Goal: Transaction & Acquisition: Purchase product/service

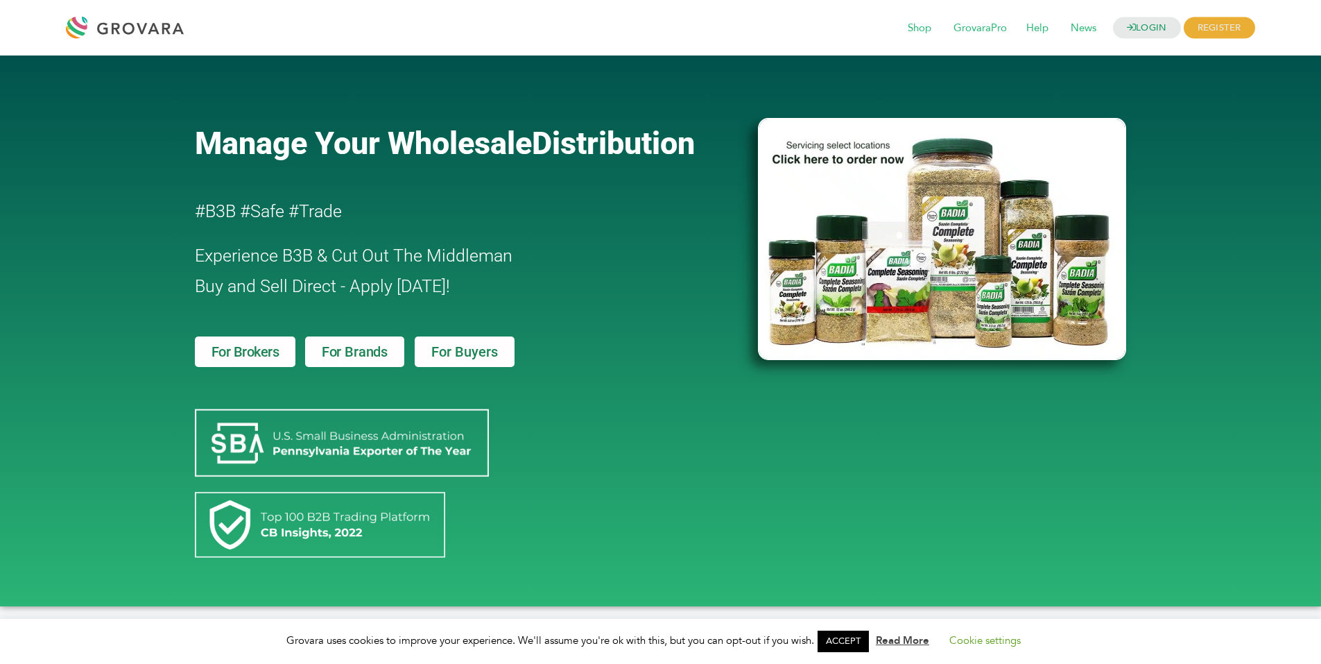
click at [156, 23] on div at bounding box center [128, 27] width 125 height 33
click at [915, 30] on span "Shop" at bounding box center [919, 28] width 43 height 26
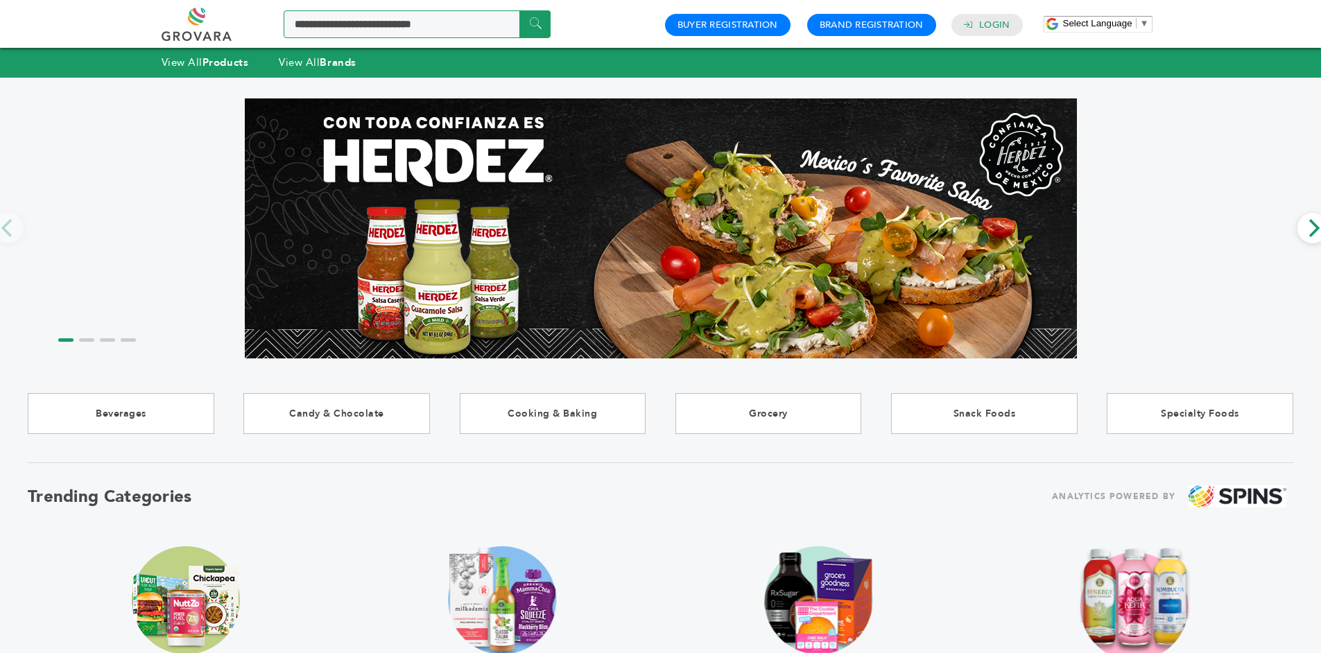
click at [418, 28] on input "Search a product or brand..." at bounding box center [417, 24] width 267 height 28
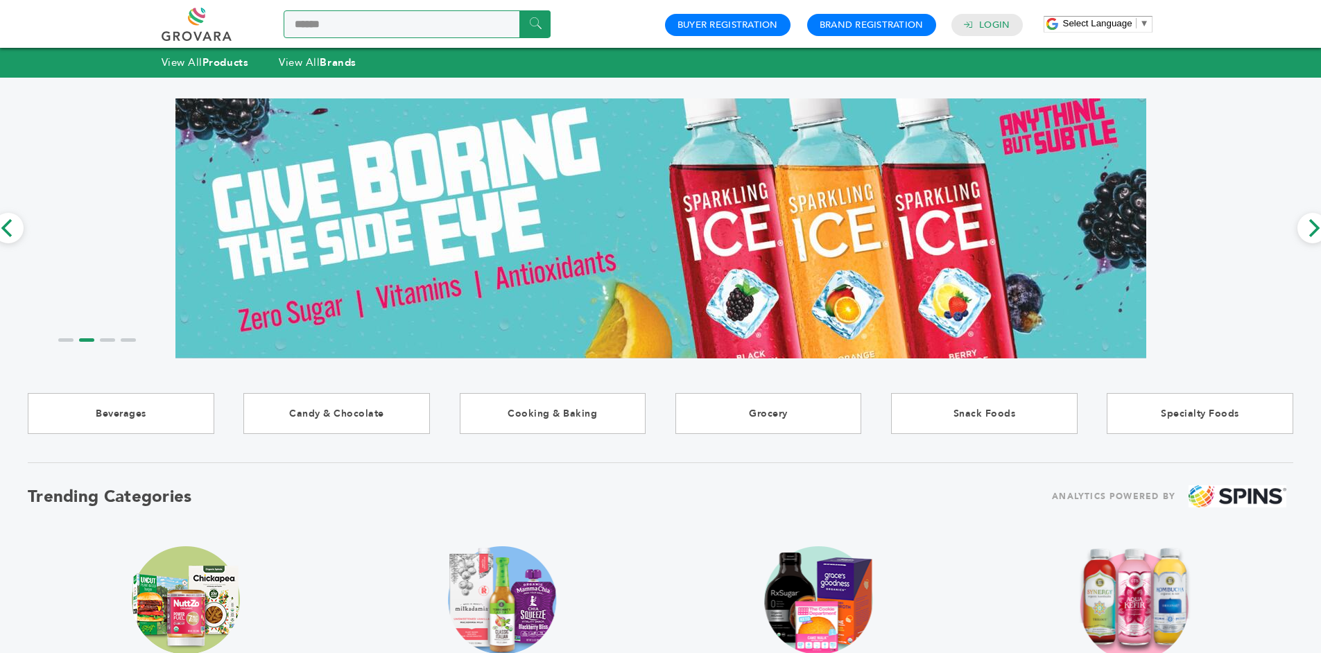
type input "*******"
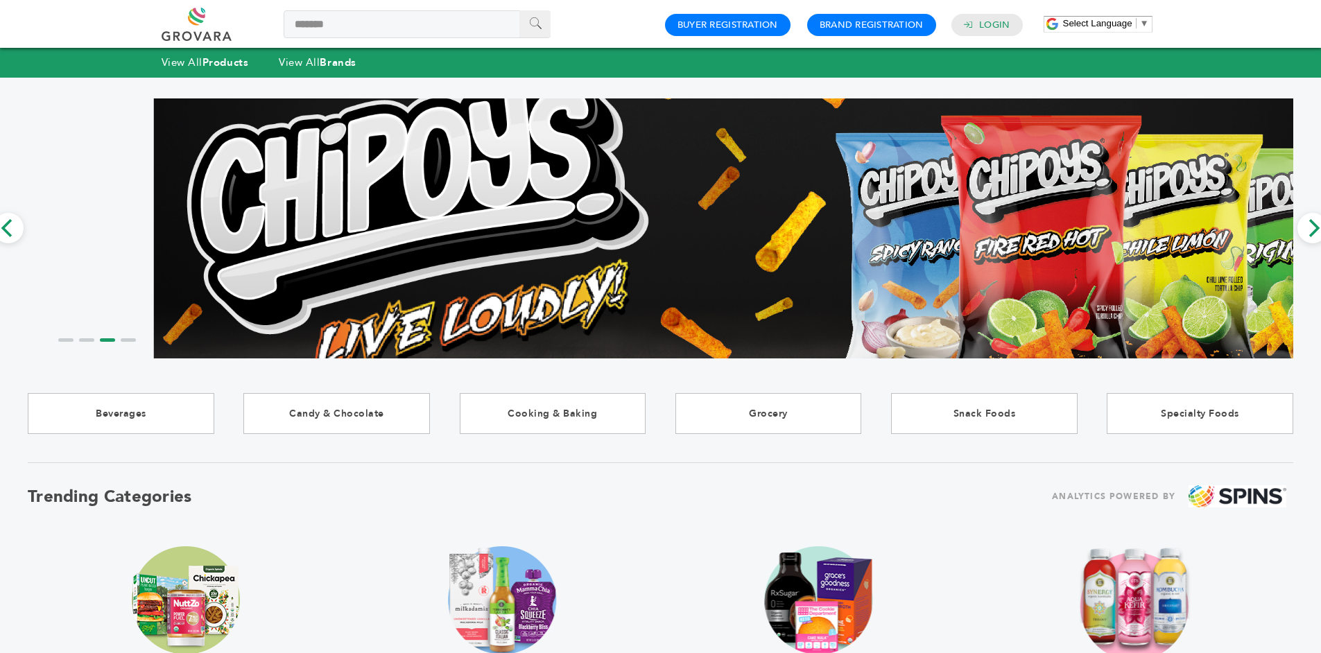
click at [542, 29] on input "******" at bounding box center [535, 23] width 31 height 27
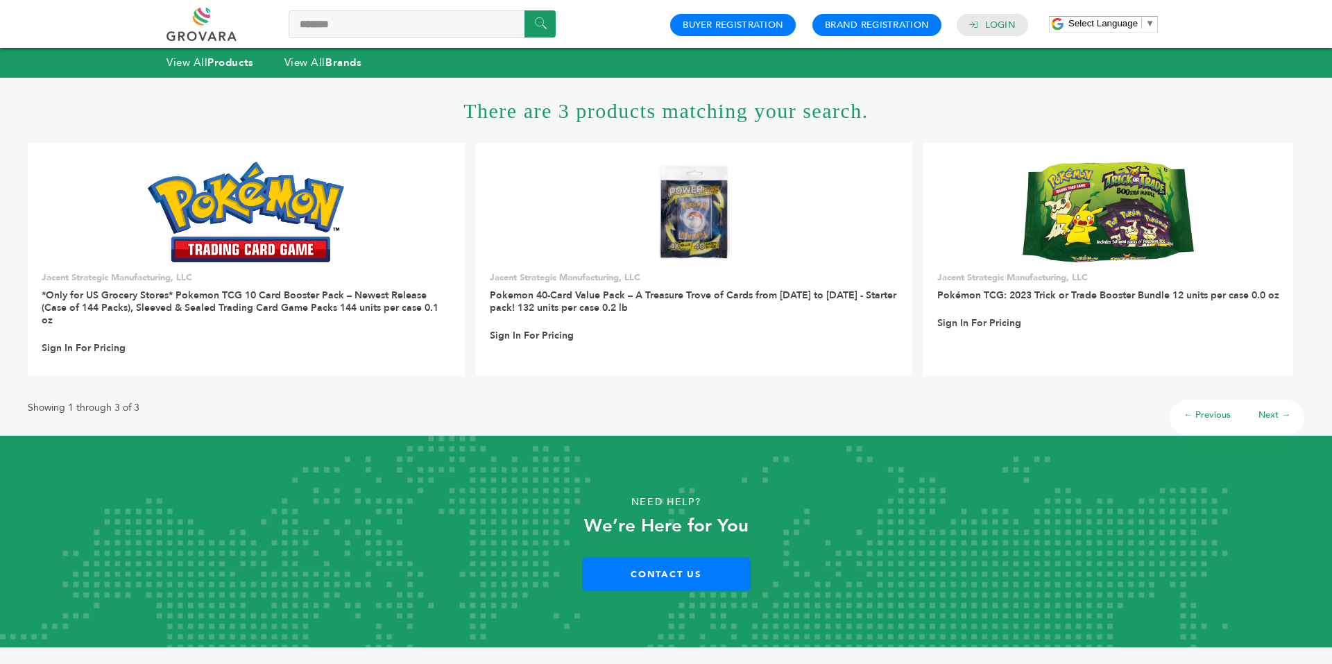
click at [205, 30] on link at bounding box center [216, 24] width 101 height 33
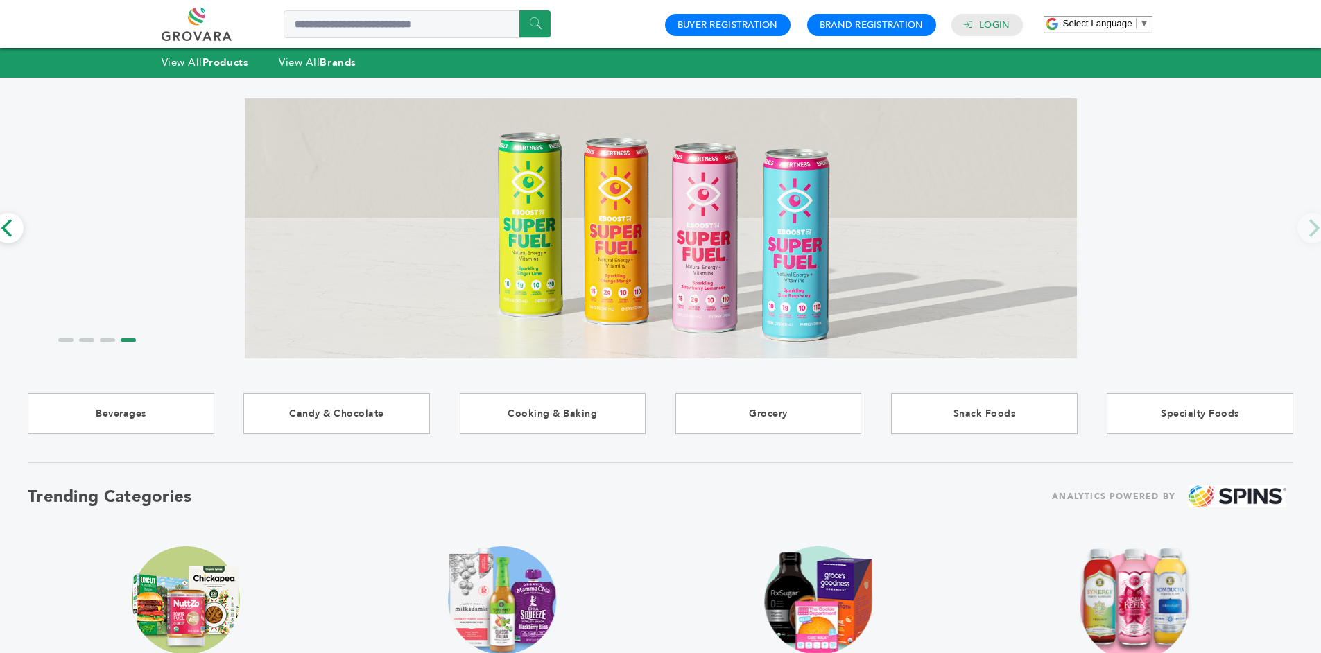
drag, startPoint x: 1328, startPoint y: 198, endPoint x: 1304, endPoint y: 164, distance: 41.9
click at [1304, 164] on html "****** 0 0 Buyer Registration Brand Registration Login Select Language ​ ▼ Menu…" at bounding box center [660, 326] width 1321 height 653
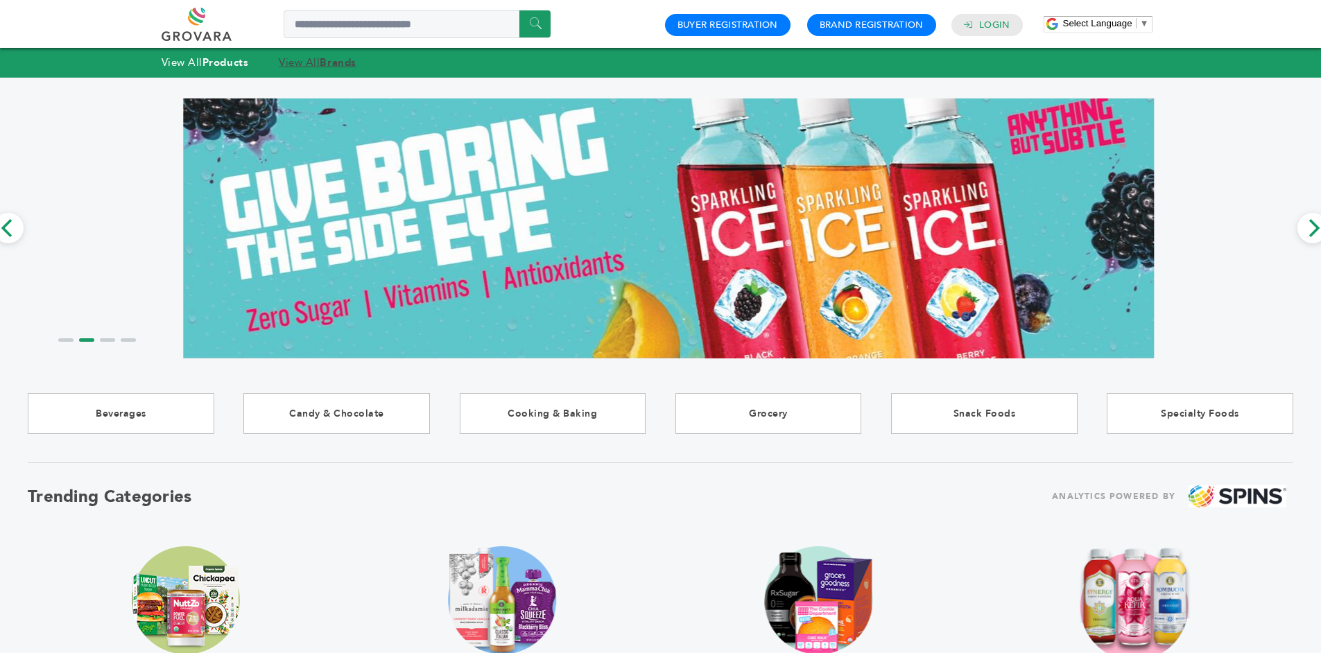
click at [307, 66] on link "View All Brands" at bounding box center [318, 62] width 78 height 14
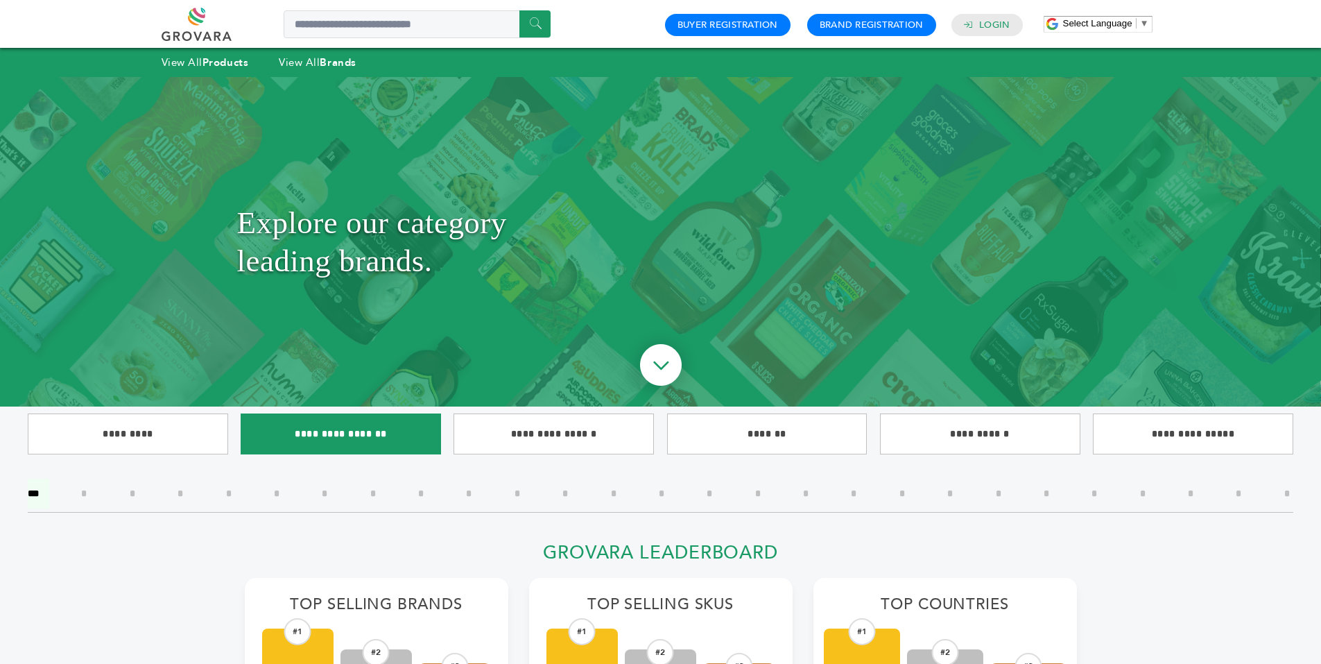
click at [347, 429] on input"] "**********" at bounding box center [341, 433] width 200 height 41
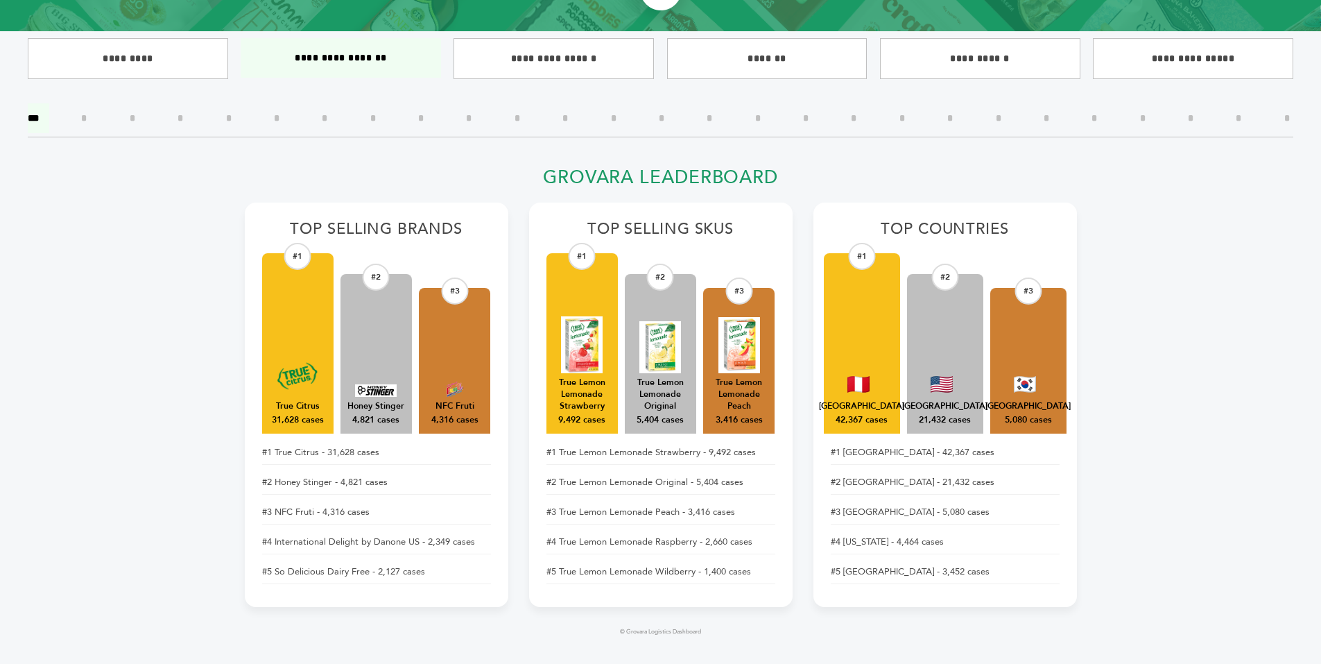
scroll to position [284, 0]
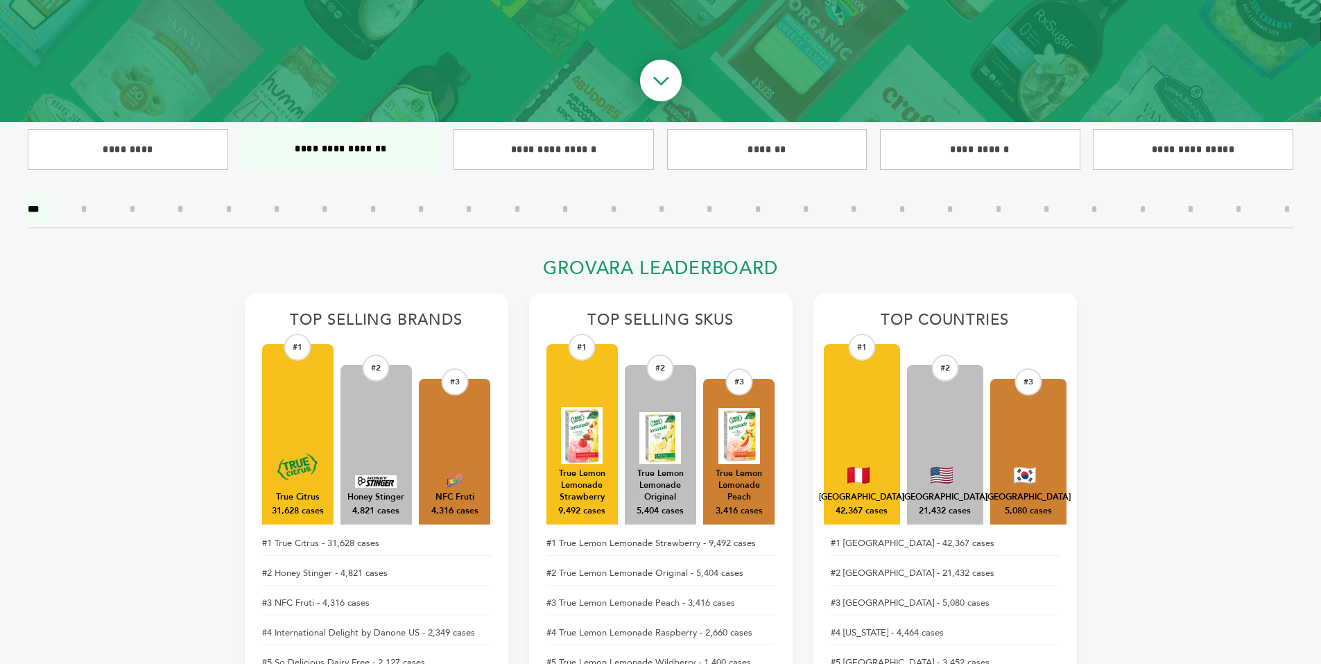
click at [658, 78] on img at bounding box center [661, 83] width 74 height 74
click at [658, 87] on img at bounding box center [661, 83] width 74 height 74
click at [126, 138] on input"] "*********" at bounding box center [128, 149] width 200 height 41
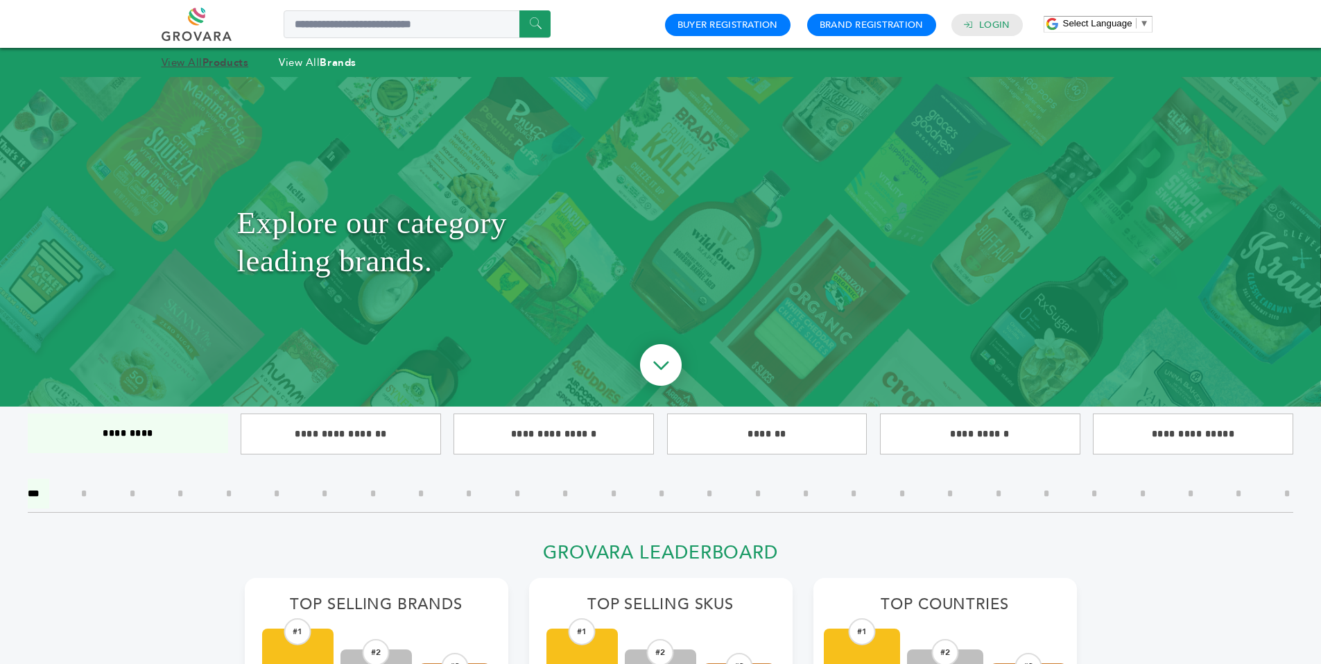
click at [231, 60] on strong "Products" at bounding box center [226, 62] width 46 height 14
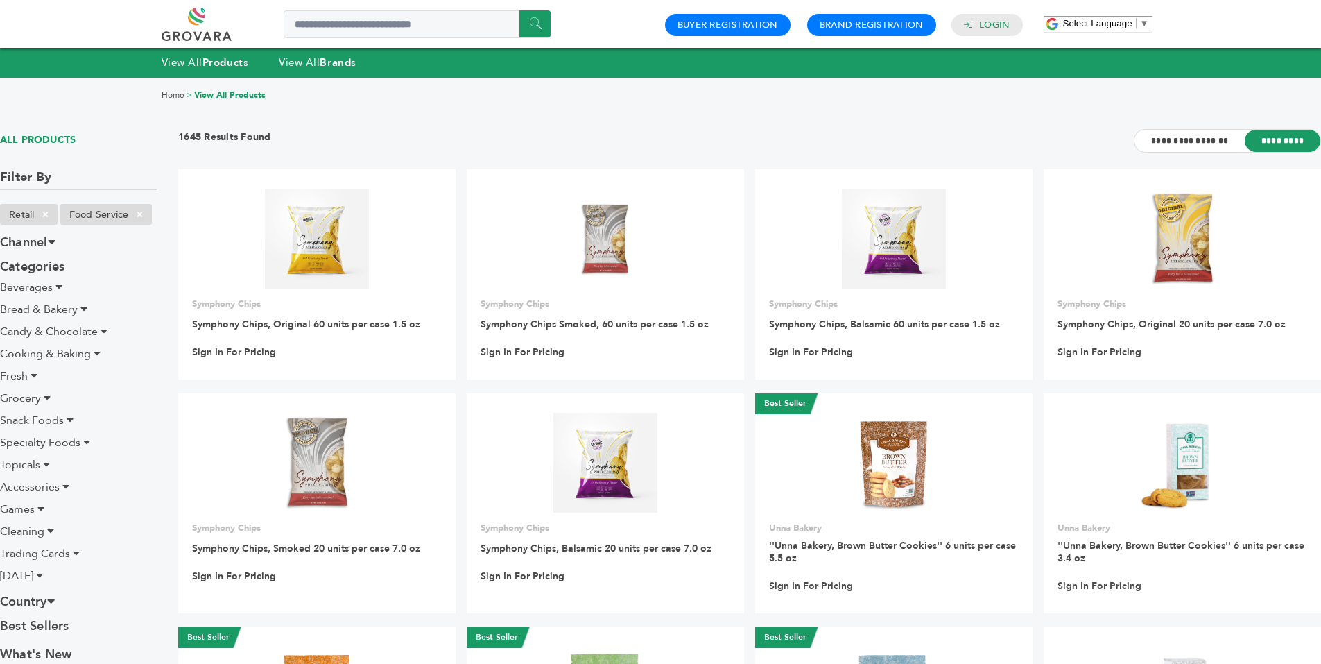
click at [49, 550] on span "Trading Cards" at bounding box center [35, 553] width 70 height 15
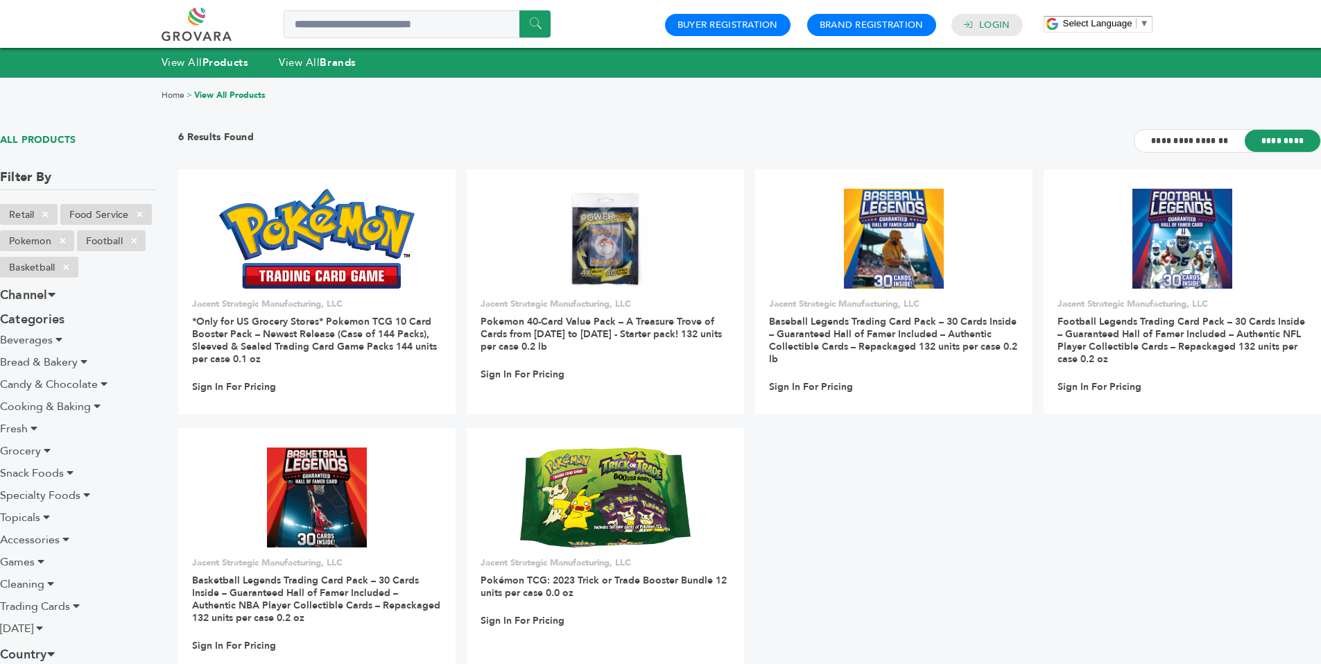
click at [43, 470] on span "Snack Foods" at bounding box center [32, 472] width 64 height 15
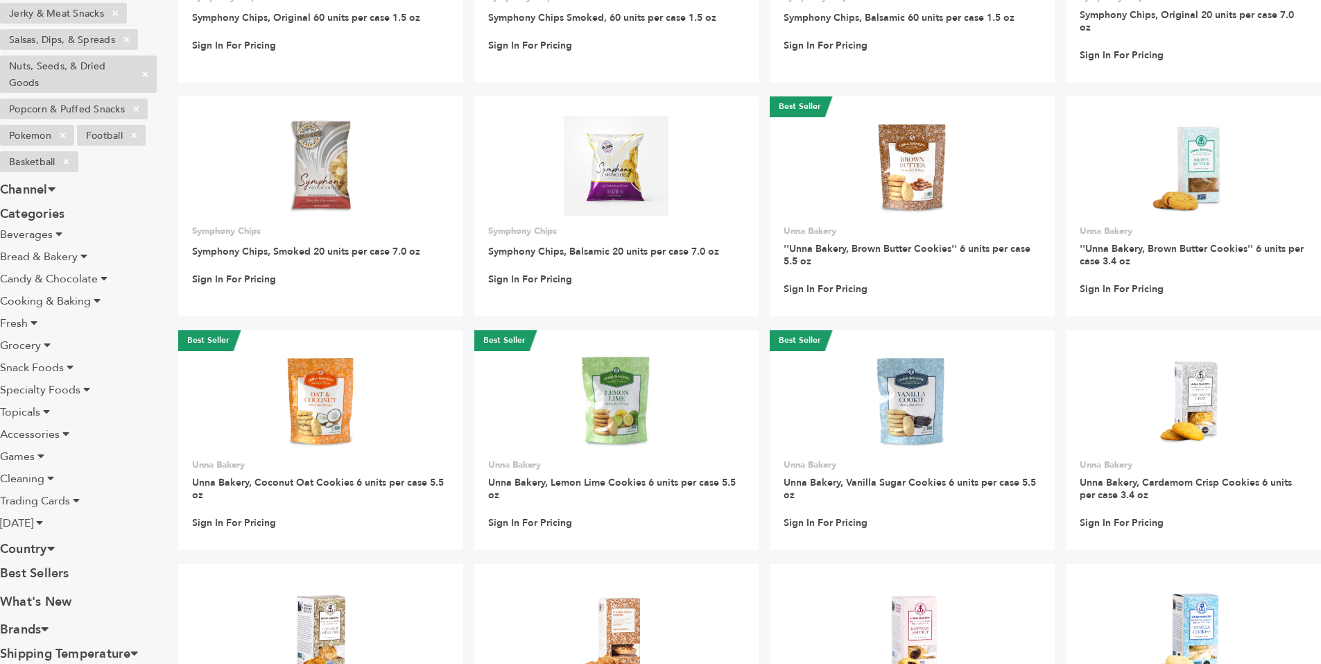
scroll to position [304, 0]
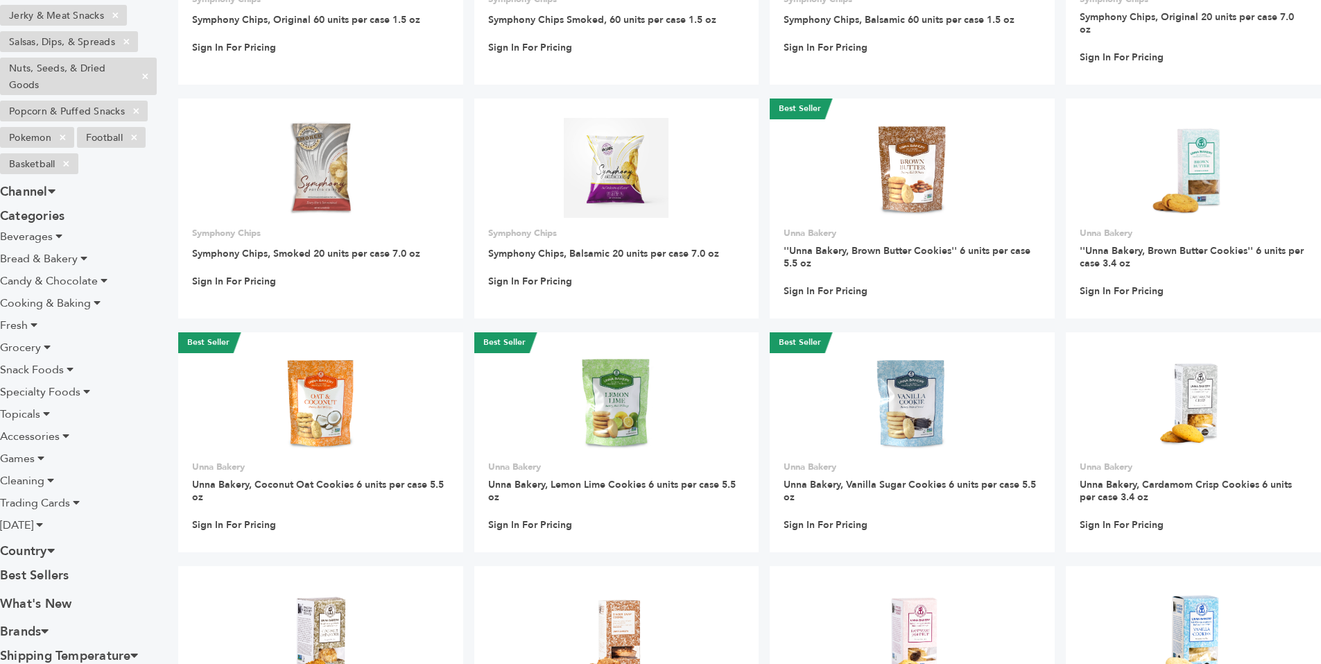
click at [55, 275] on span "Candy & Chocolate" at bounding box center [49, 280] width 98 height 15
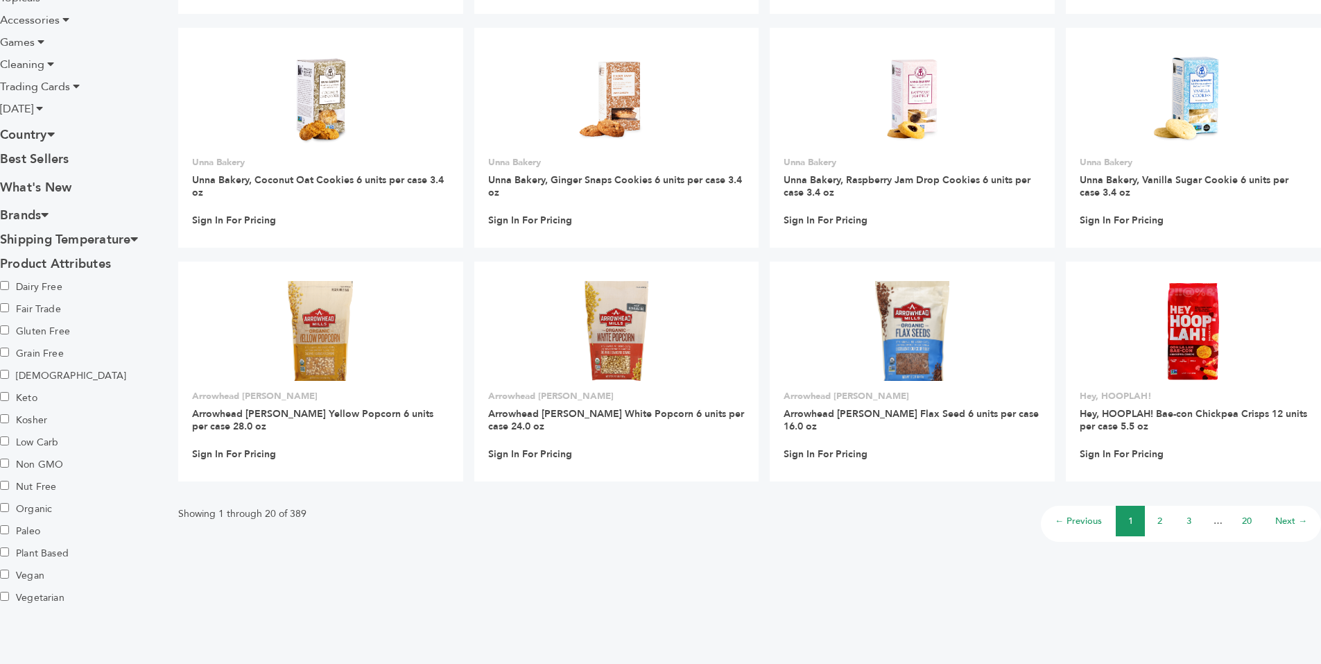
scroll to position [849, 0]
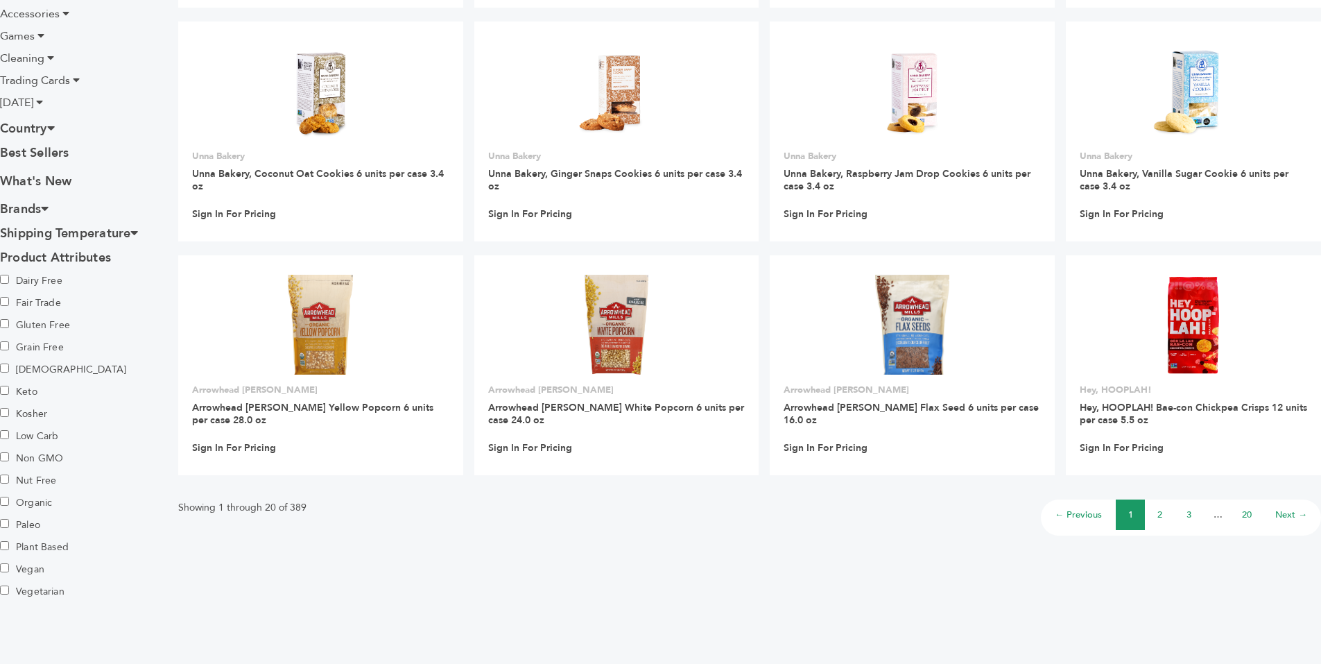
click at [1160, 508] on link "2" at bounding box center [1160, 514] width 5 height 12
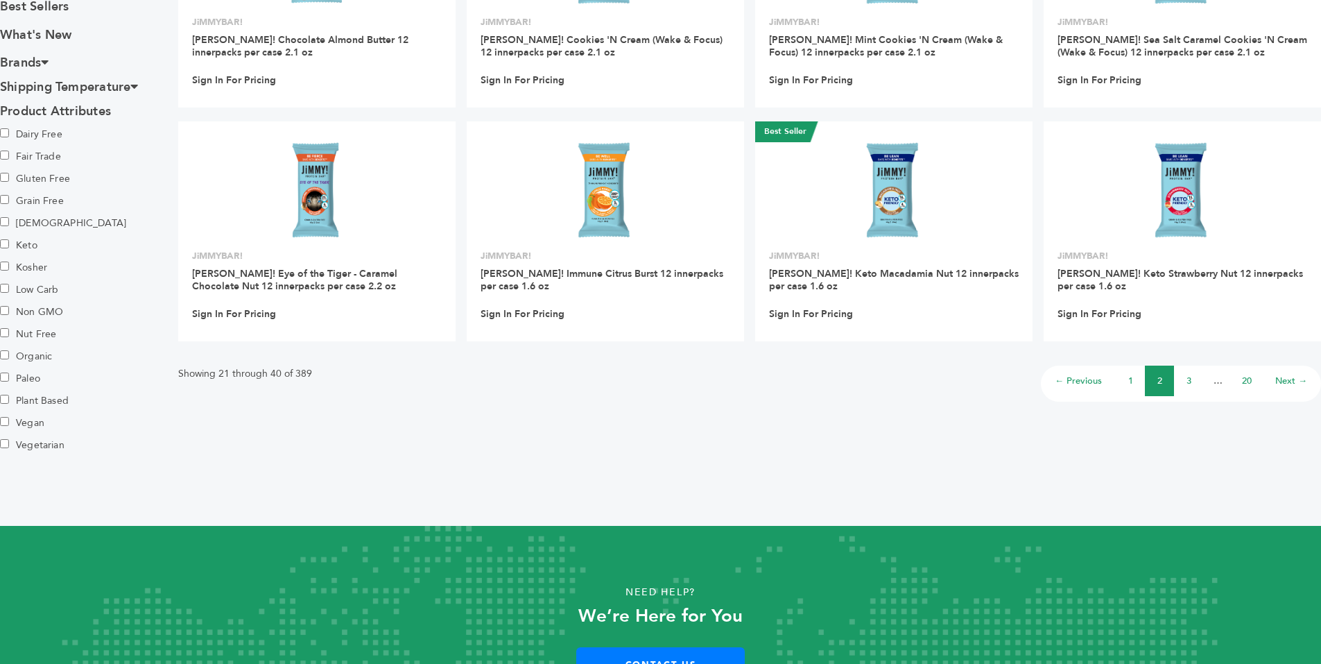
drag, startPoint x: 1328, startPoint y: 118, endPoint x: 1330, endPoint y: 487, distance: 369.0
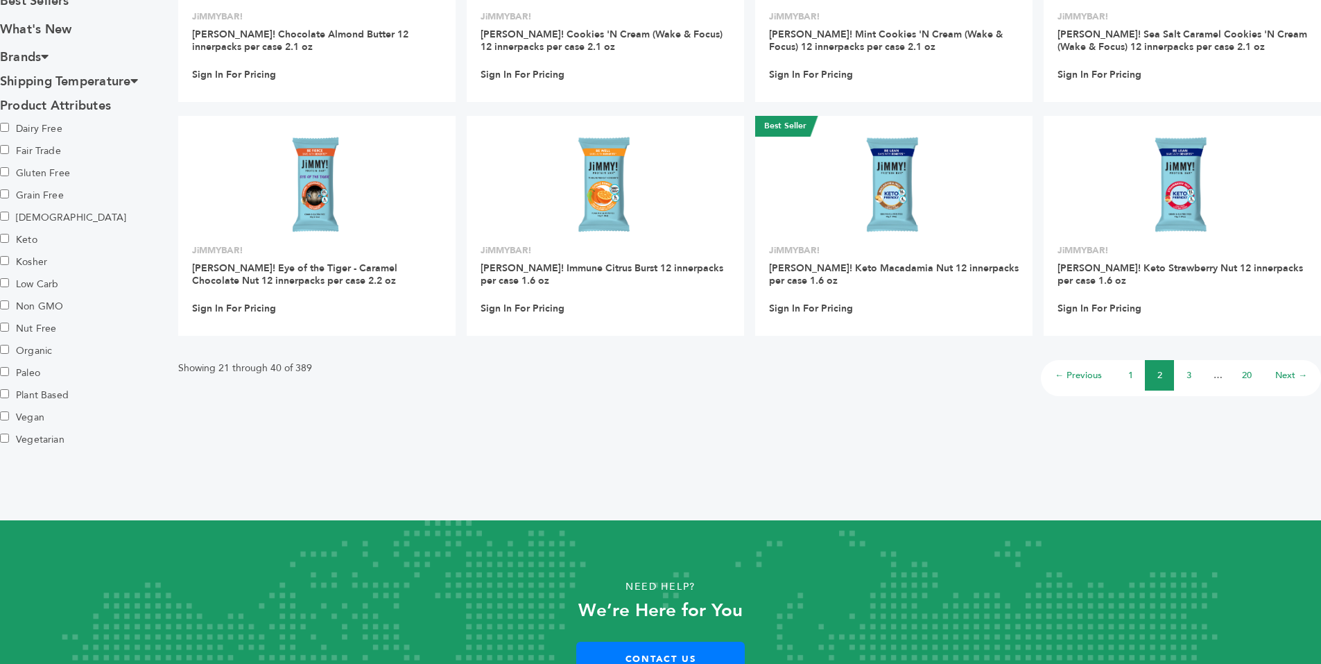
click at [1191, 373] on link "3" at bounding box center [1189, 375] width 5 height 12
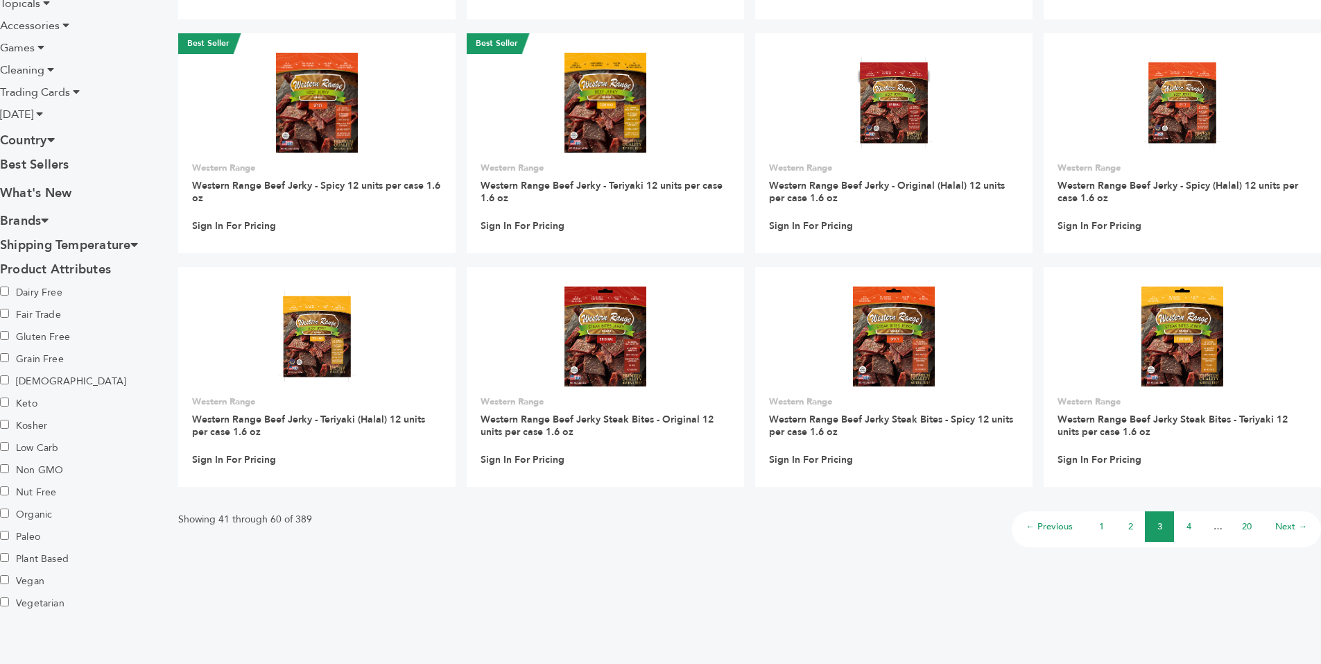
scroll to position [839, 0]
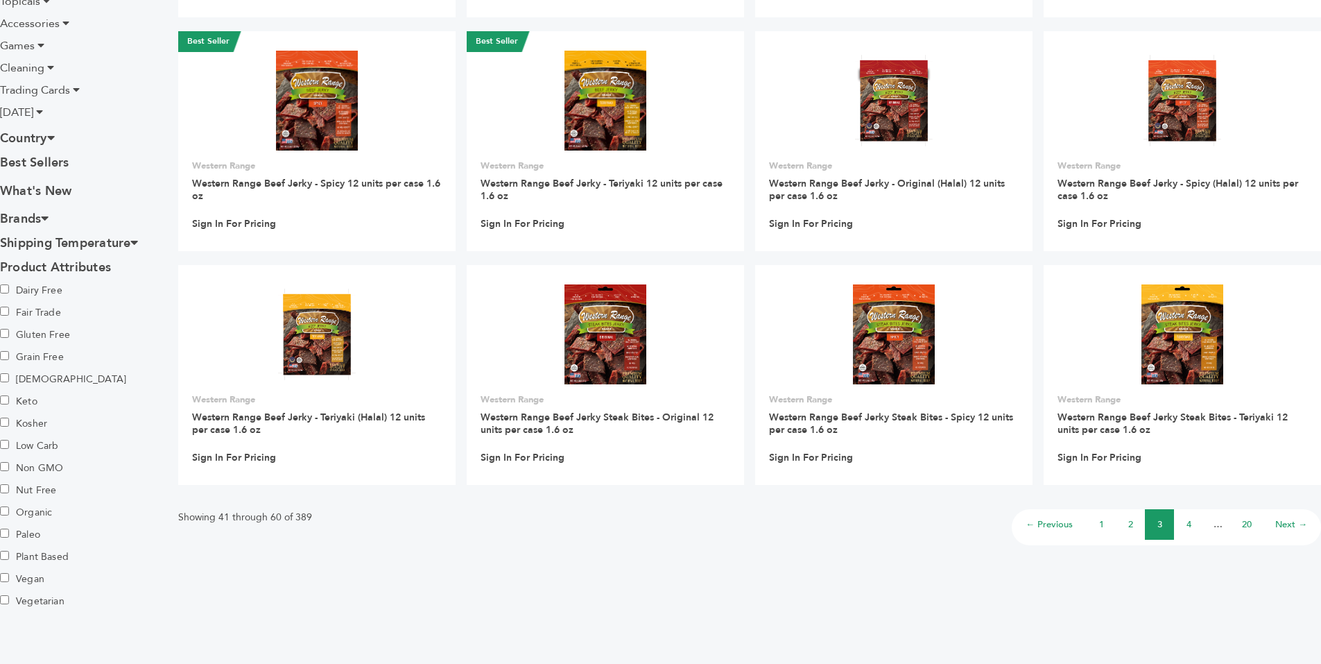
drag, startPoint x: 1324, startPoint y: 75, endPoint x: 1337, endPoint y: 384, distance: 309.6
click at [1188, 526] on link "4" at bounding box center [1189, 524] width 5 height 12
